Goal: Check status: Check status

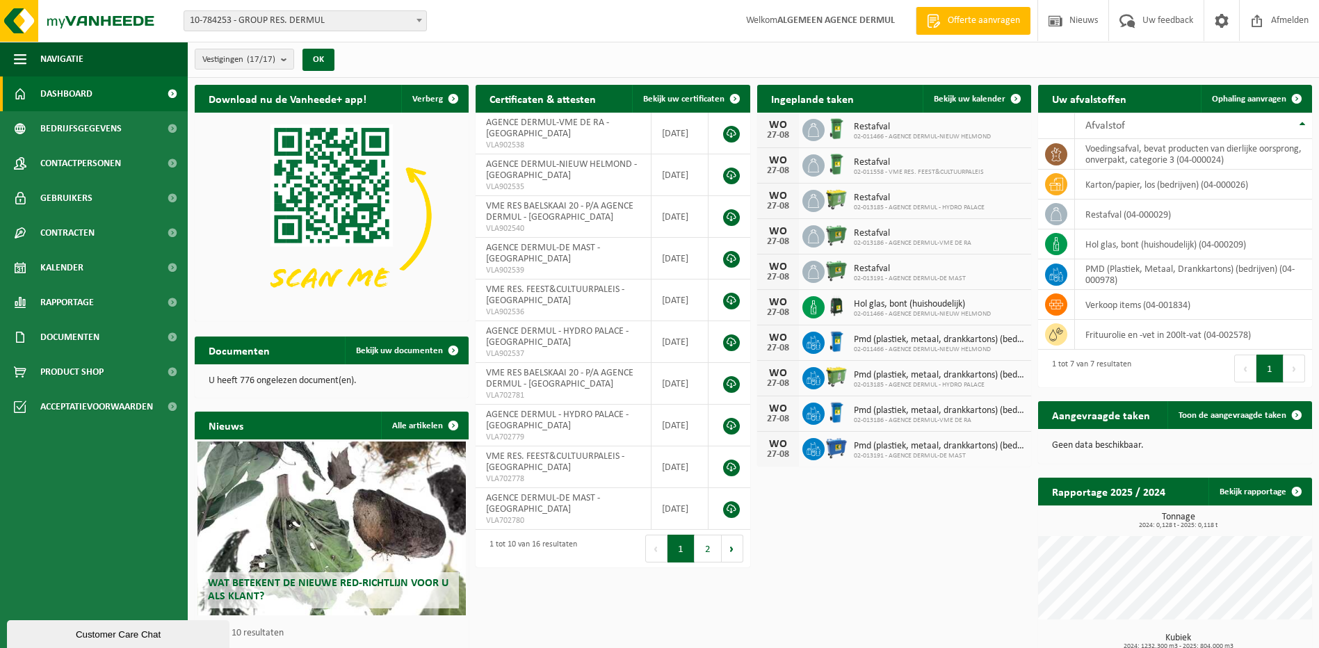
click at [328, 19] on span "10-784253 - GROUP RES. DERMUL" at bounding box center [305, 20] width 242 height 19
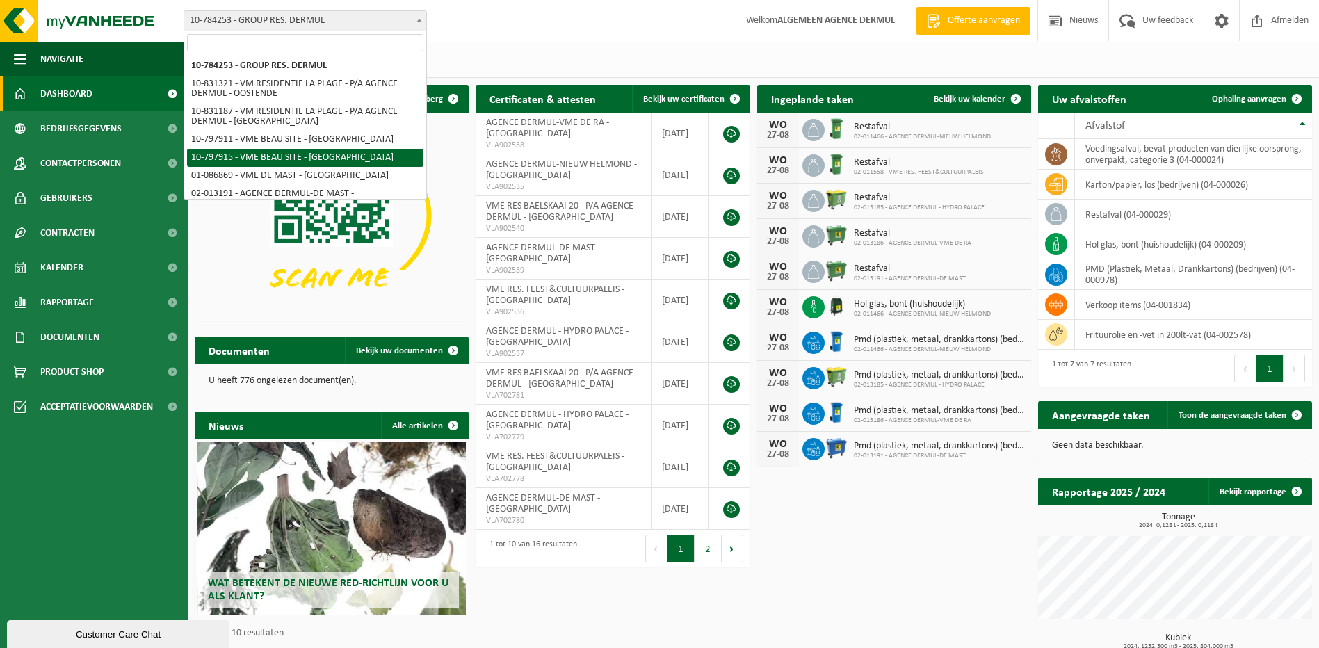
scroll to position [209, 0]
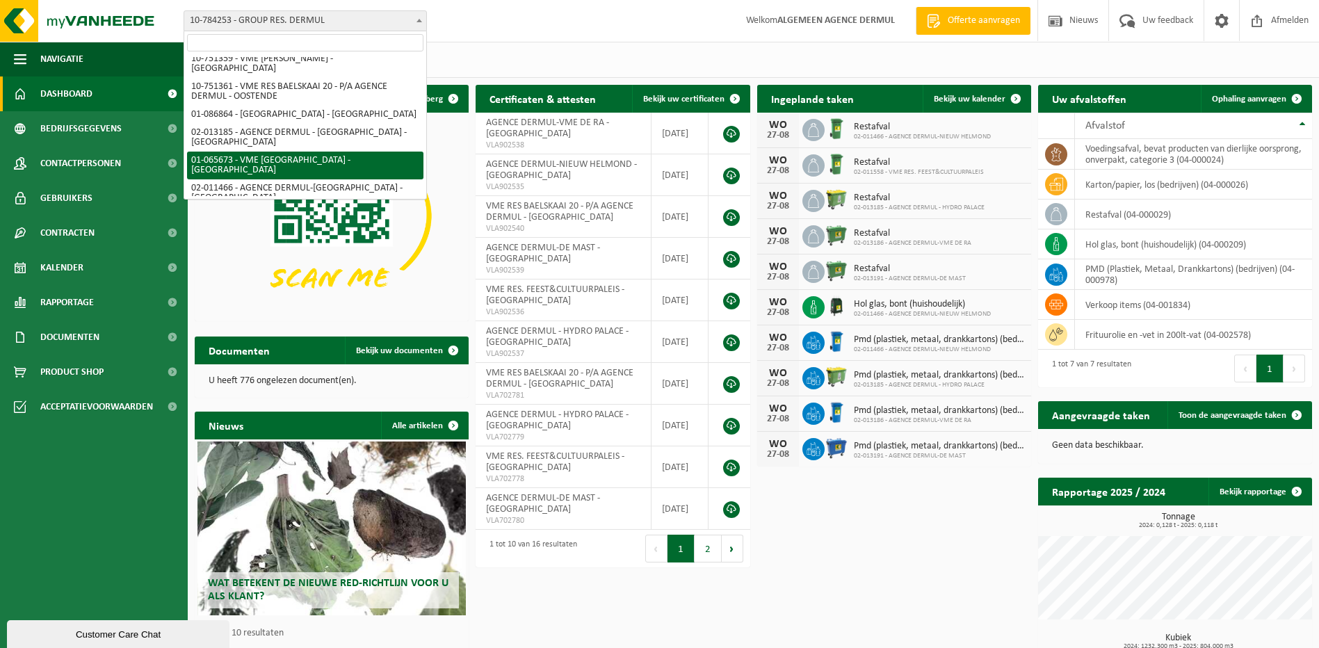
select select "6381"
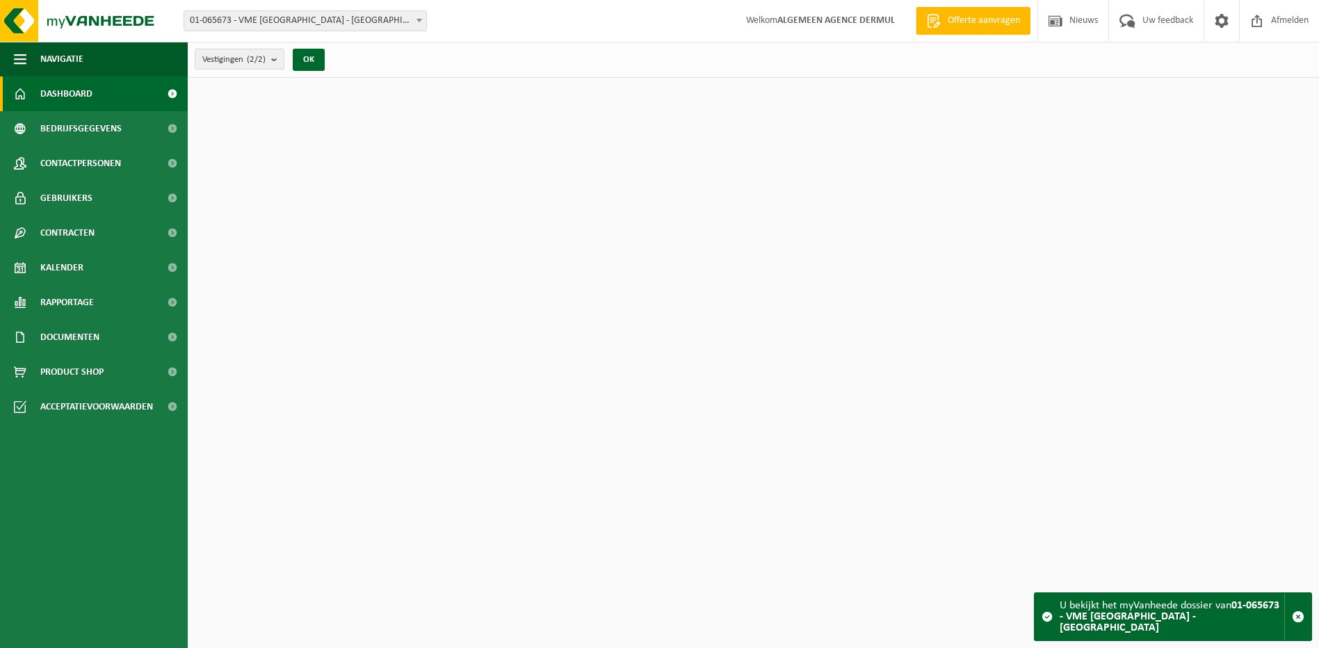
click at [62, 260] on span "Kalender" at bounding box center [61, 267] width 43 height 35
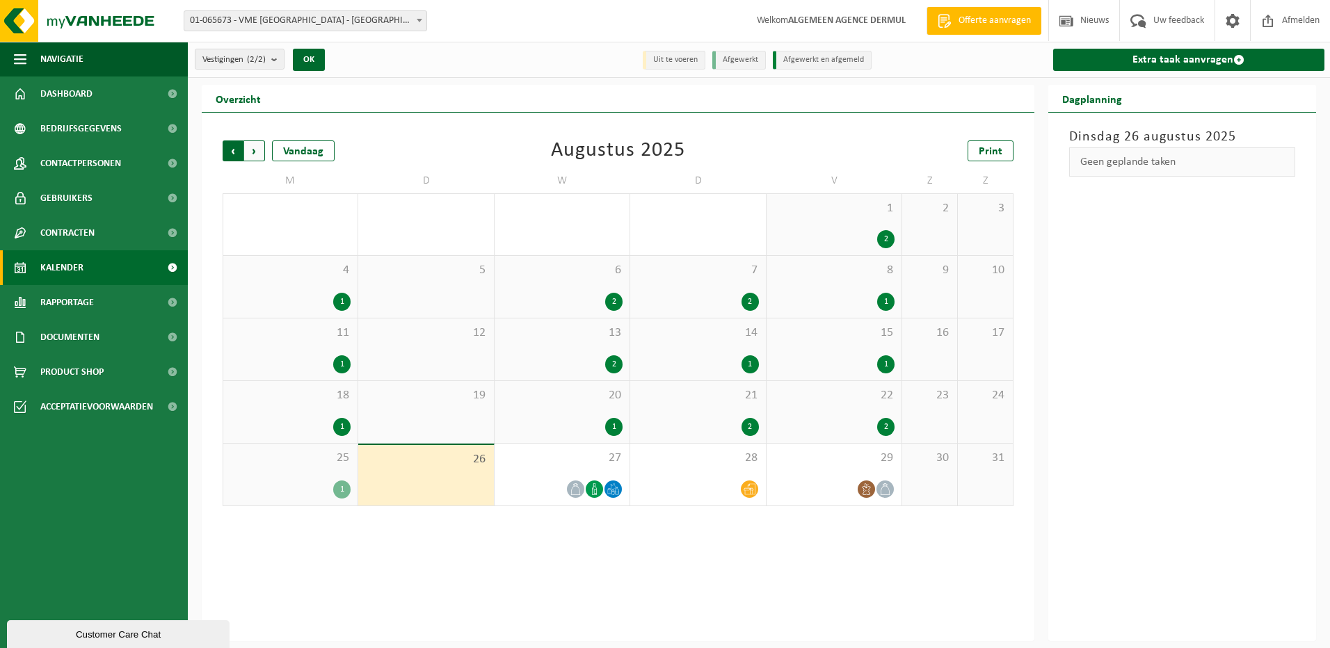
click at [254, 145] on span "Volgende" at bounding box center [254, 150] width 21 height 21
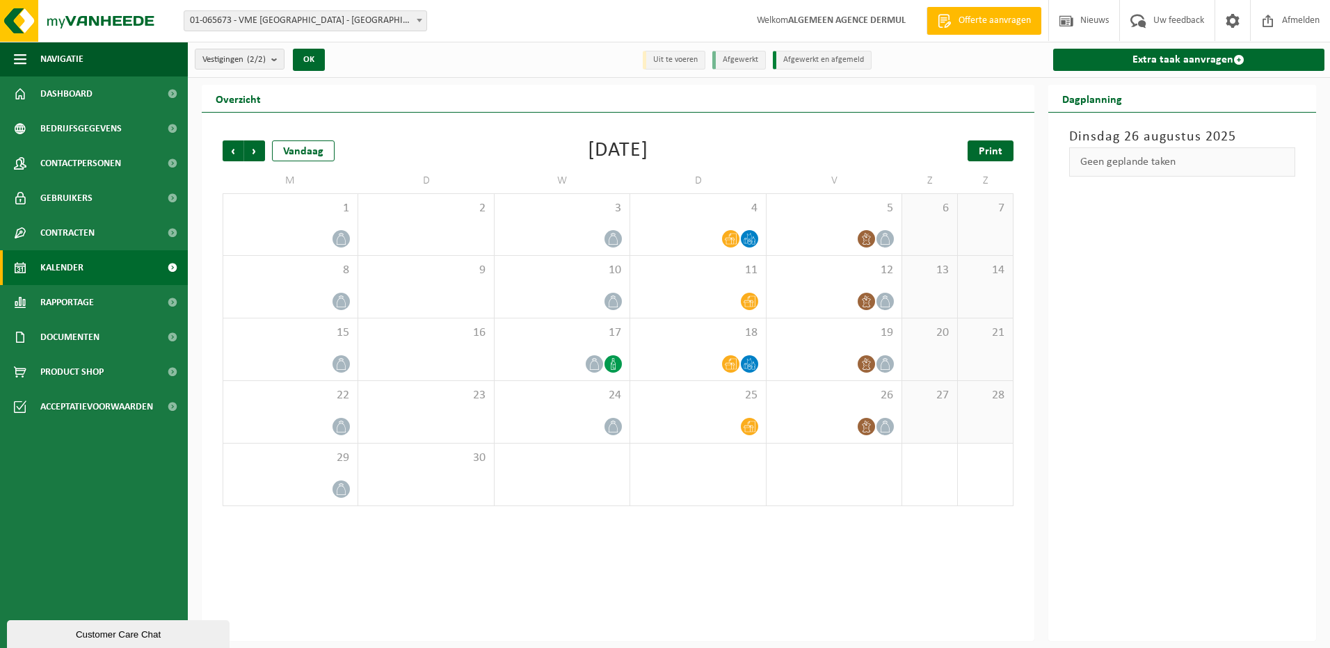
click at [992, 149] on span "Print" at bounding box center [990, 151] width 24 height 11
click at [1239, 177] on div "Geen geplande taken" at bounding box center [1182, 162] width 241 height 31
click at [1296, 19] on span "Afmelden" at bounding box center [1300, 20] width 45 height 41
